Goal: Communication & Community: Ask a question

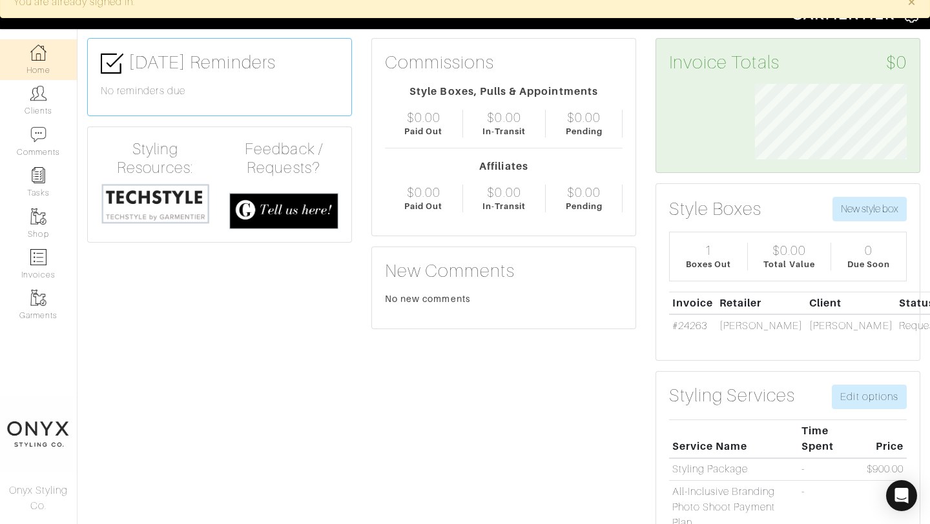
scroll to position [83, 0]
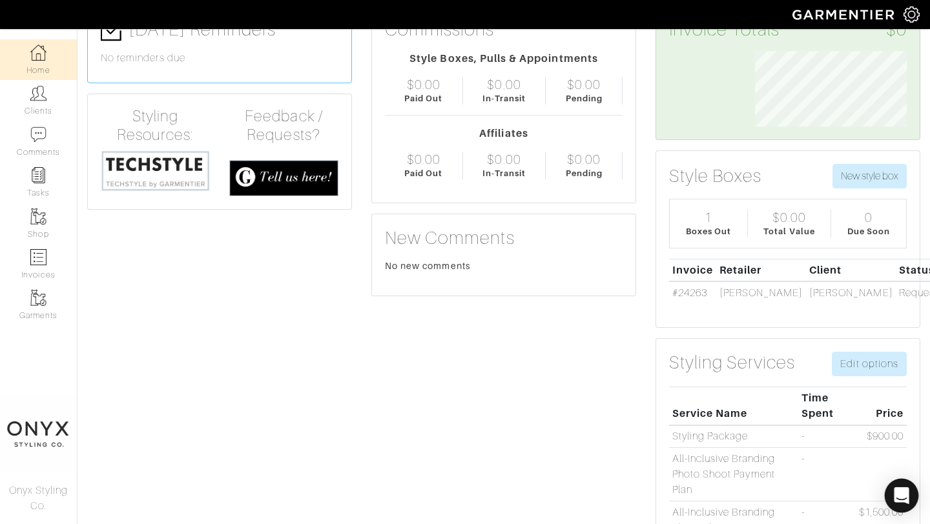
click at [899, 499] on icon "Open Intercom Messenger" at bounding box center [901, 495] width 17 height 17
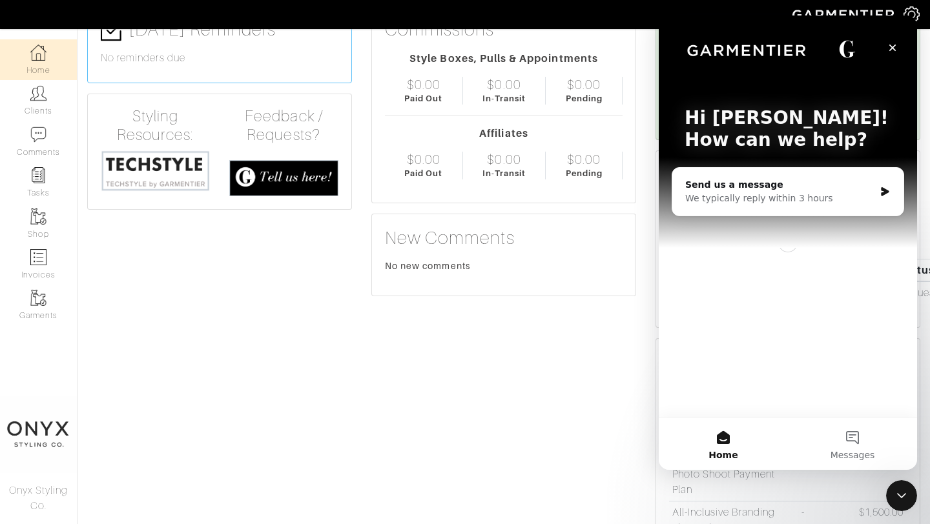
scroll to position [0, 0]
click at [766, 201] on div "We typically reply within 3 hours" at bounding box center [779, 199] width 189 height 14
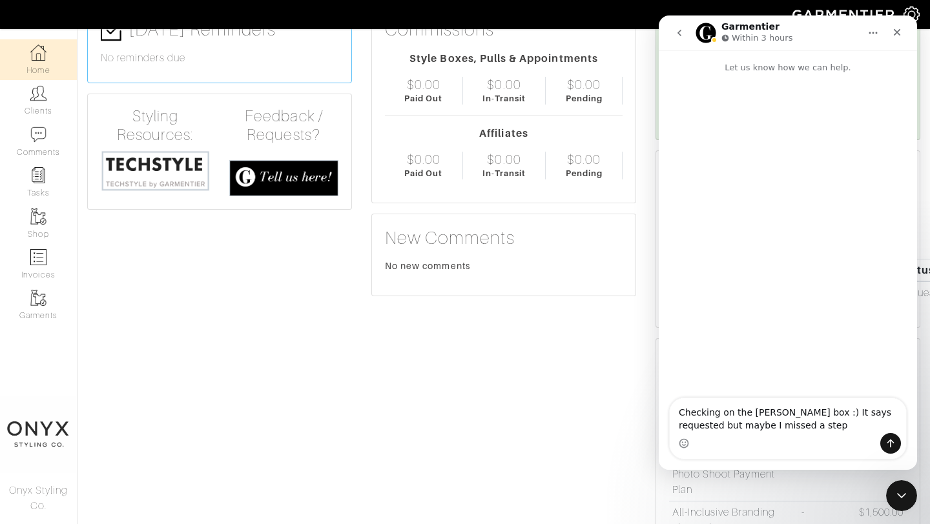
type textarea "Checking on the Vince box :) It says requested but maybe I missed a step."
